Goal: Information Seeking & Learning: Learn about a topic

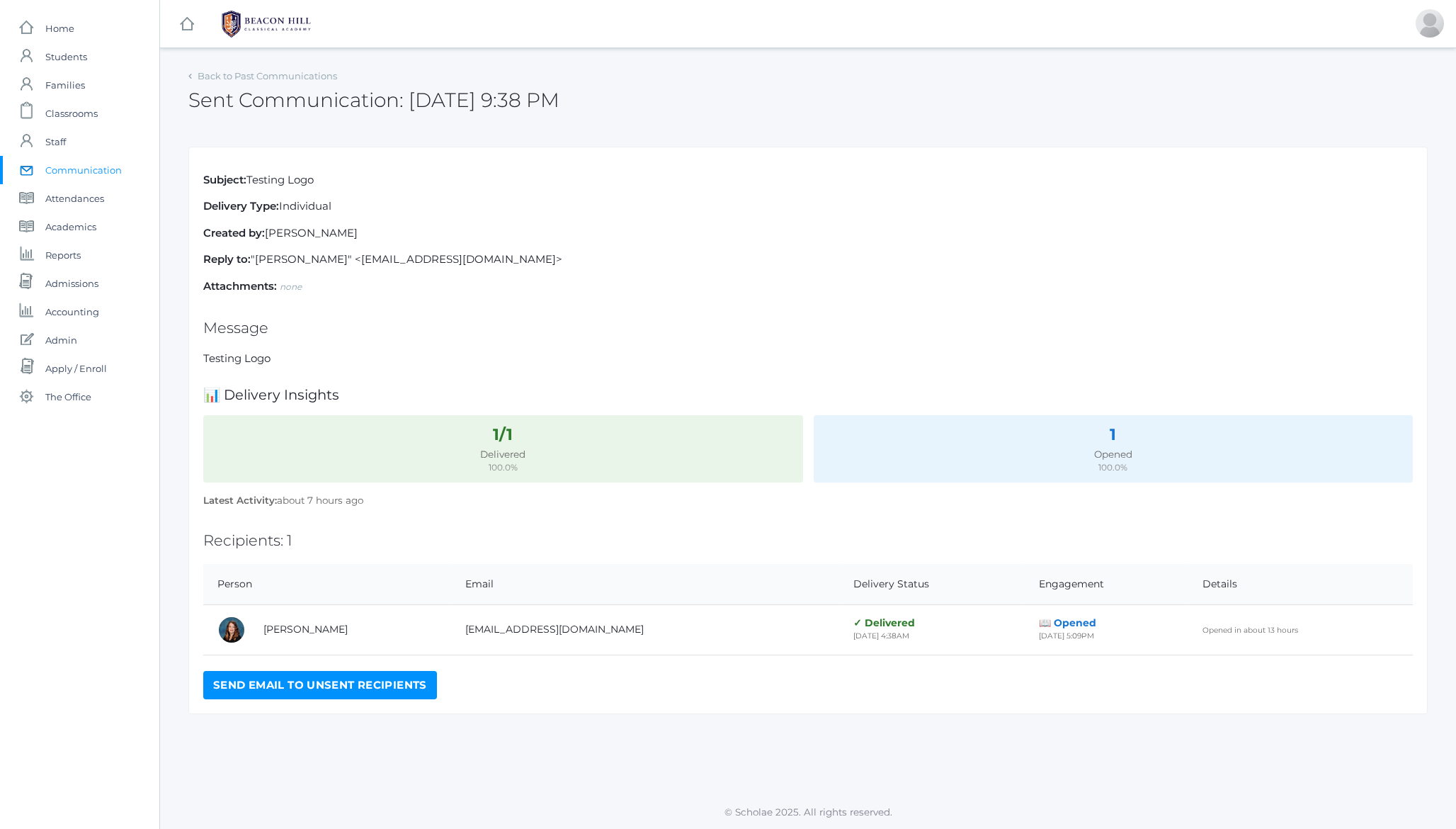
click at [227, 180] on strong "Subject:" at bounding box center [224, 179] width 43 height 14
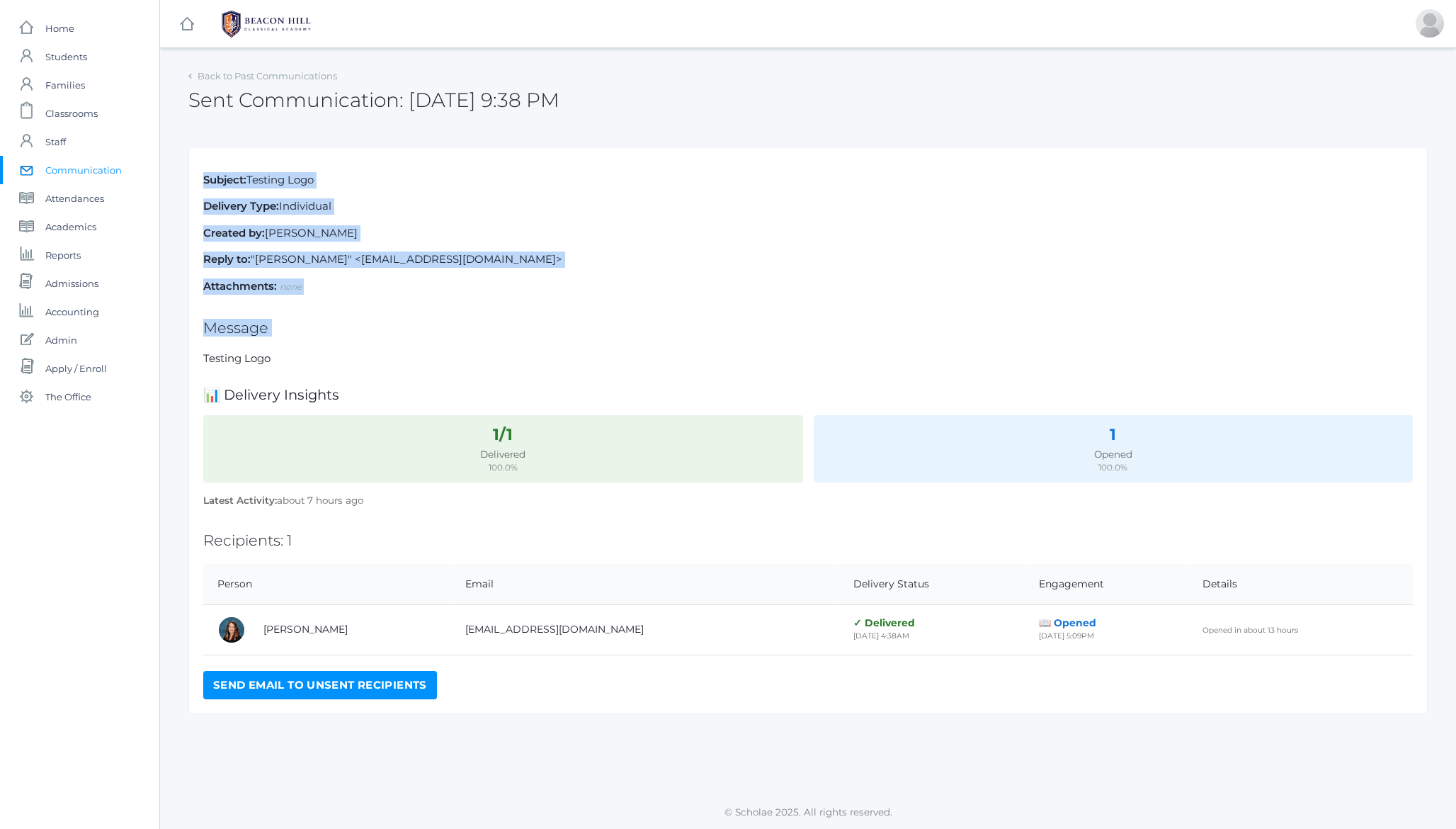
drag, startPoint x: 227, startPoint y: 180, endPoint x: 351, endPoint y: 294, distance: 168.4
click at [351, 294] on div "Subject: Testing Logo Delivery Type: Individual Created by: [PERSON_NAME] Reply…" at bounding box center [808, 431] width 1240 height 568
click at [267, 188] on p "Subject: Testing Logo" at bounding box center [808, 181] width 1210 height 17
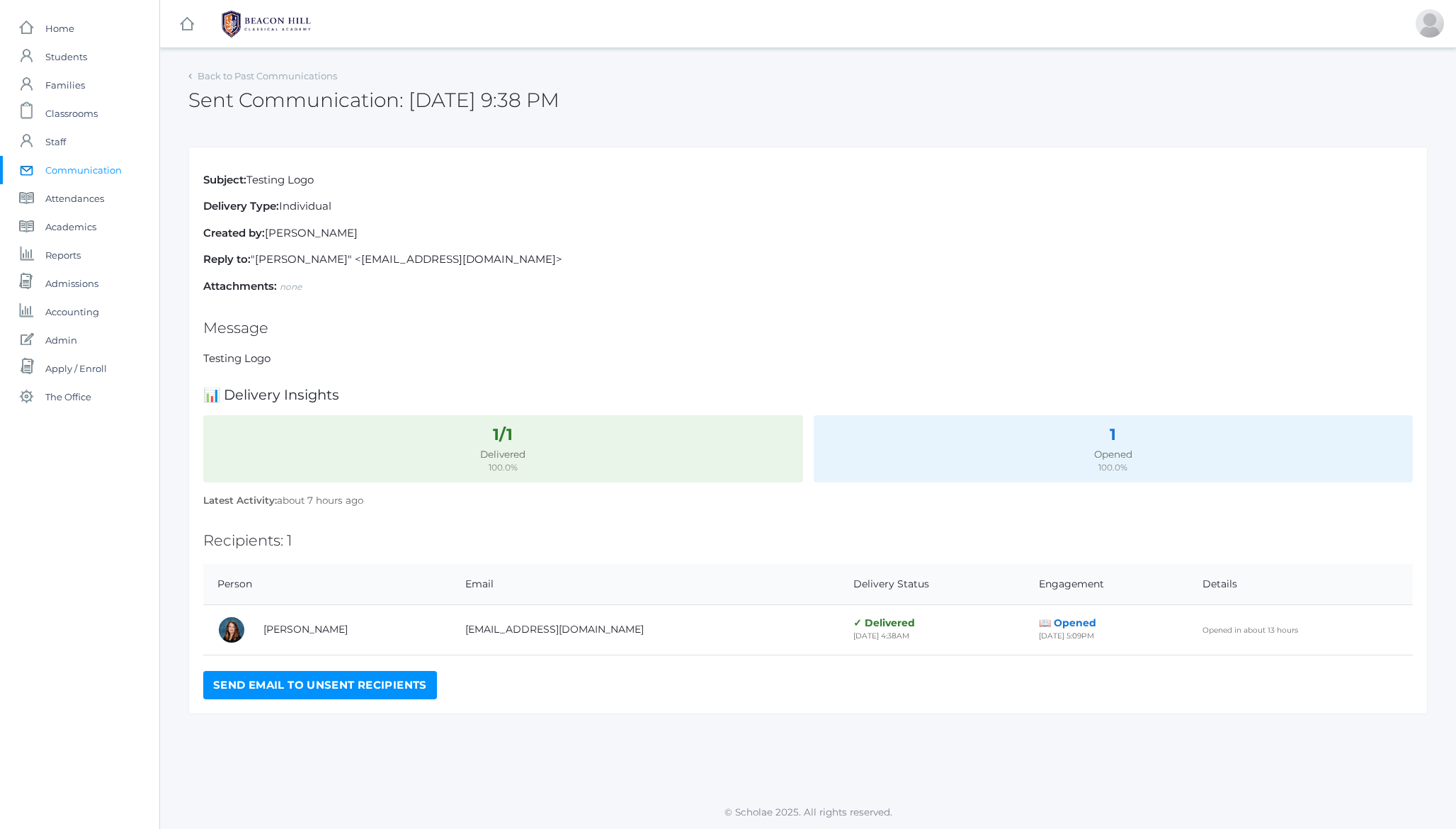
click at [235, 182] on strong "Subject:" at bounding box center [224, 179] width 43 height 14
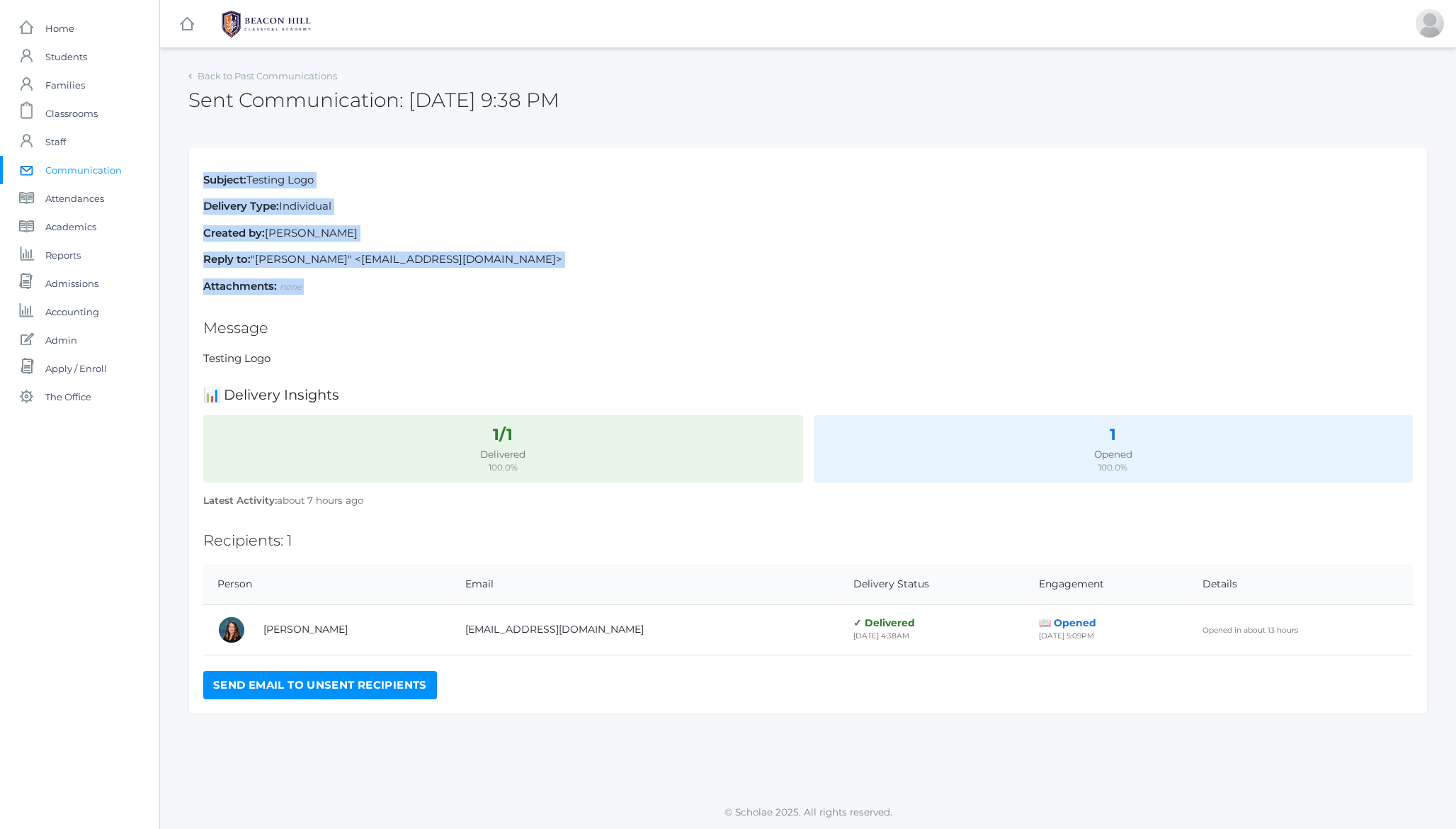
drag, startPoint x: 235, startPoint y: 182, endPoint x: 321, endPoint y: 292, distance: 139.6
click at [321, 292] on div "Subject: Testing Logo Delivery Type: Individual Created by: [PERSON_NAME] Reply…" at bounding box center [808, 431] width 1240 height 568
click at [321, 292] on p "Attachments: none" at bounding box center [808, 287] width 1210 height 17
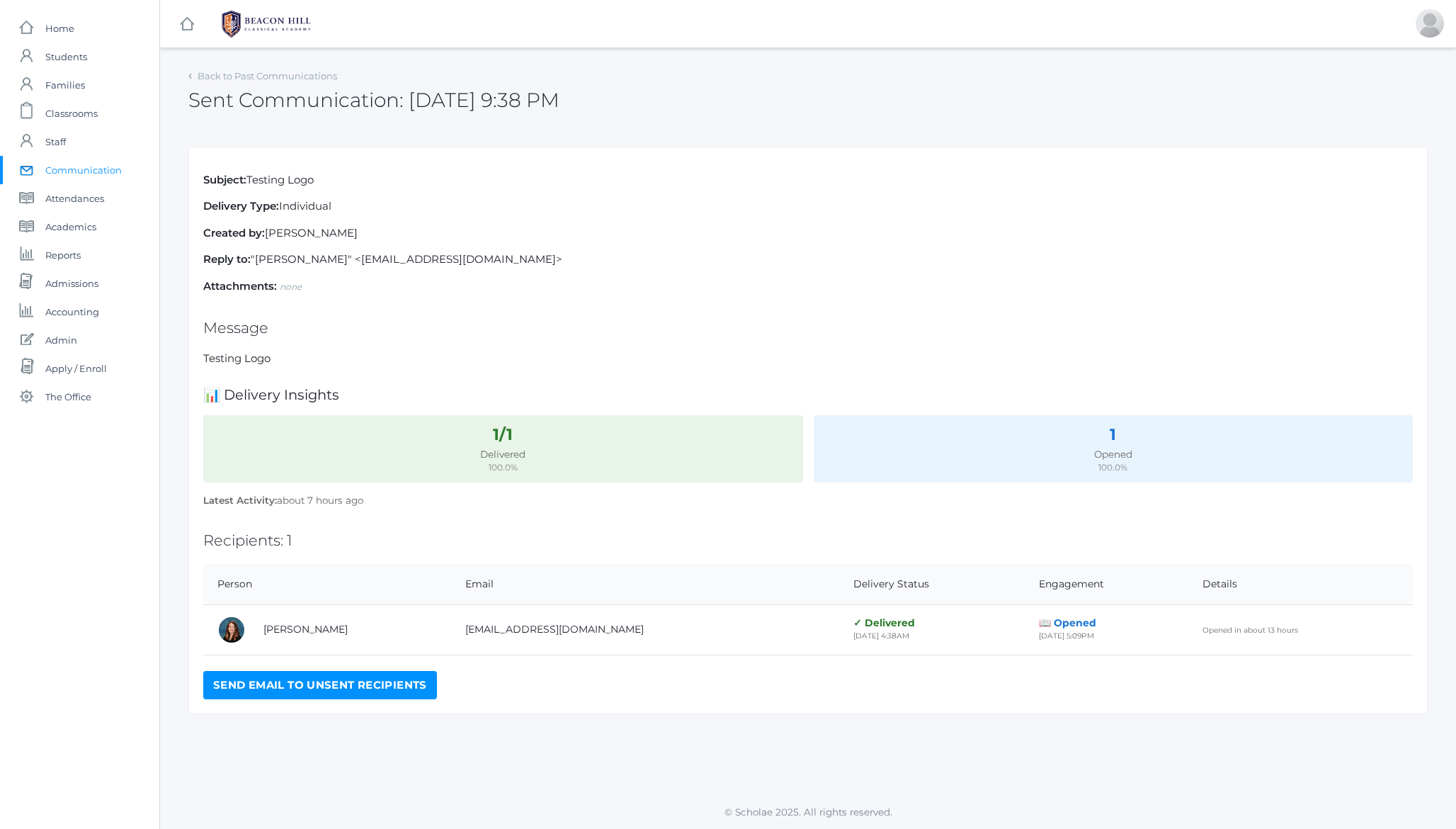
click at [231, 326] on h2 "Message" at bounding box center [808, 328] width 1210 height 17
drag, startPoint x: 231, startPoint y: 326, endPoint x: 270, endPoint y: 352, distance: 46.9
click at [270, 352] on div "Subject: Testing Logo Delivery Type: Individual Created by: [PERSON_NAME] Reply…" at bounding box center [808, 431] width 1240 height 568
click at [270, 352] on p "Testing Logo" at bounding box center [808, 359] width 1210 height 17
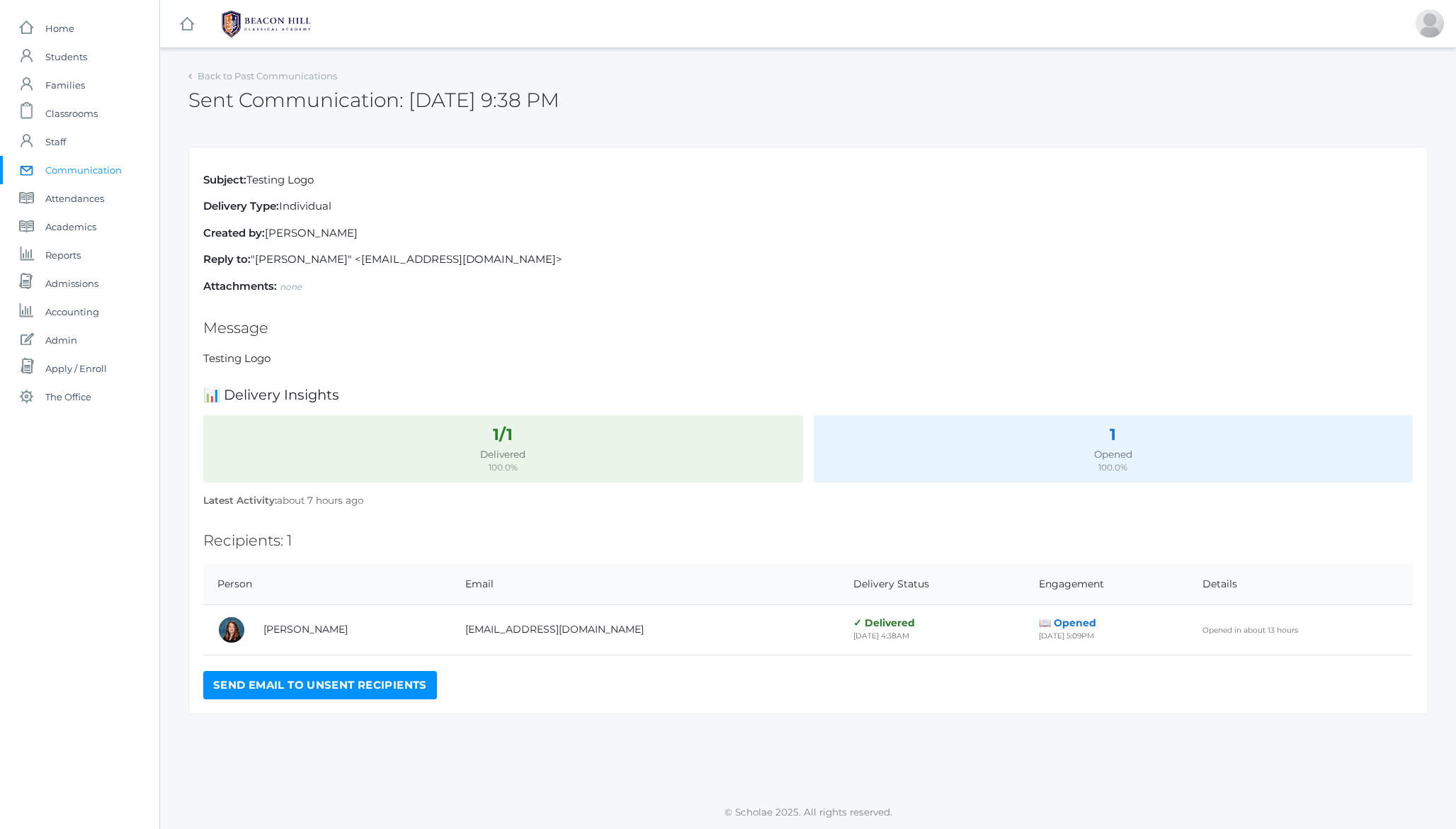
click at [267, 321] on h2 "Message" at bounding box center [808, 328] width 1210 height 17
drag, startPoint x: 267, startPoint y: 321, endPoint x: 310, endPoint y: 359, distance: 57.4
click at [310, 359] on div "Subject: Testing Logo Delivery Type: Individual Created by: [PERSON_NAME] Reply…" at bounding box center [808, 431] width 1240 height 568
click at [310, 359] on p "Testing Logo" at bounding box center [808, 359] width 1210 height 17
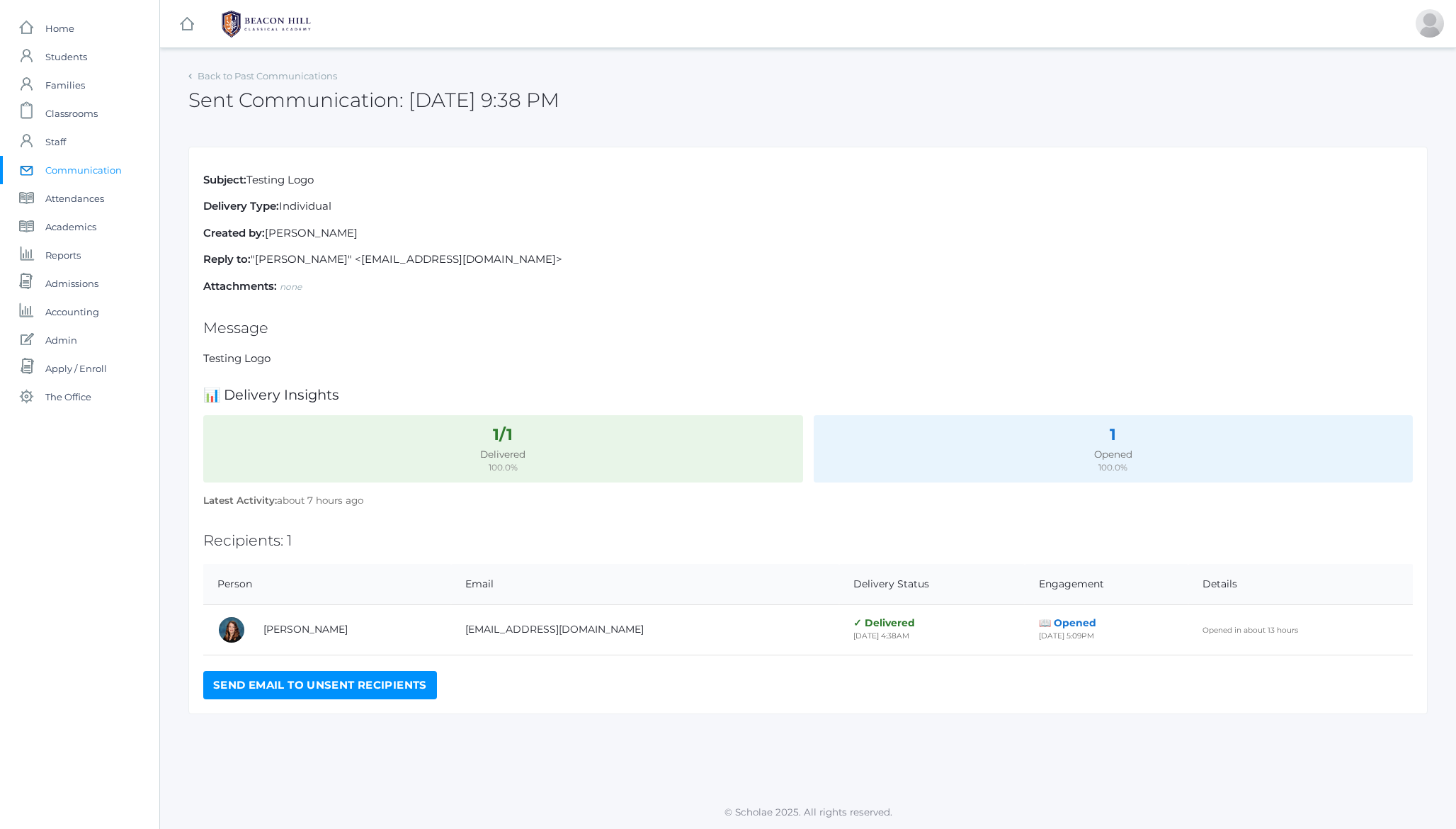
click at [293, 99] on h2 "Sent Communication: [DATE] 9:38 PM" at bounding box center [374, 99] width 371 height 22
